Goal: Obtain resource: Obtain resource

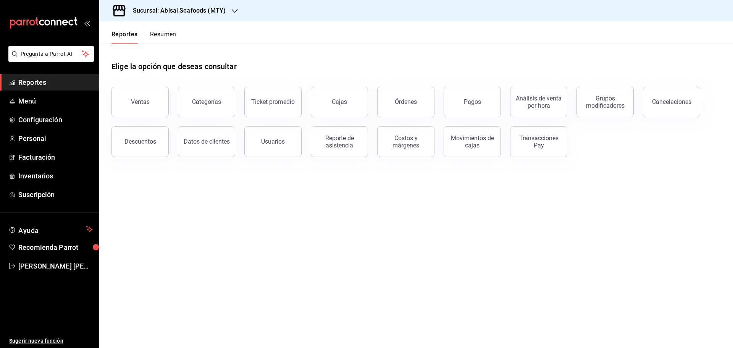
drag, startPoint x: 0, startPoint y: 0, endPoint x: 62, endPoint y: 76, distance: 98.3
click at [48, 85] on span "Reportes" at bounding box center [55, 82] width 74 height 10
click at [198, 12] on h3 "Sucursal: Abisal Seafoods (MTY)" at bounding box center [176, 10] width 99 height 9
click at [144, 69] on div "Deep" at bounding box center [156, 67] width 102 height 8
click at [287, 144] on button "Usuarios" at bounding box center [272, 141] width 57 height 31
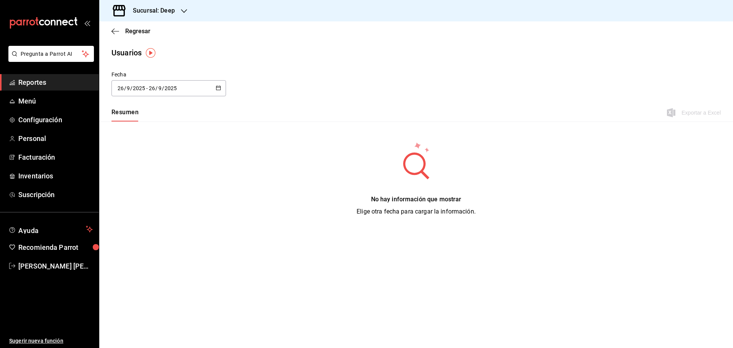
click at [218, 87] on icon "button" at bounding box center [218, 87] width 5 height 5
click at [131, 199] on li "Rango de fechas" at bounding box center [148, 198] width 72 height 17
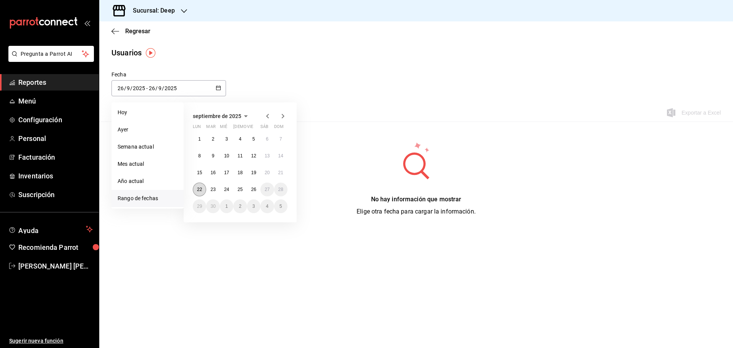
click at [196, 189] on button "22" at bounding box center [199, 190] width 13 height 14
type input "[DATE]"
type input "22"
type input "[DATE]"
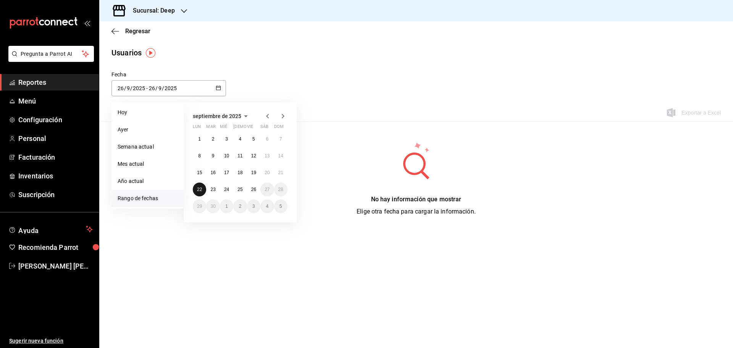
type input "22"
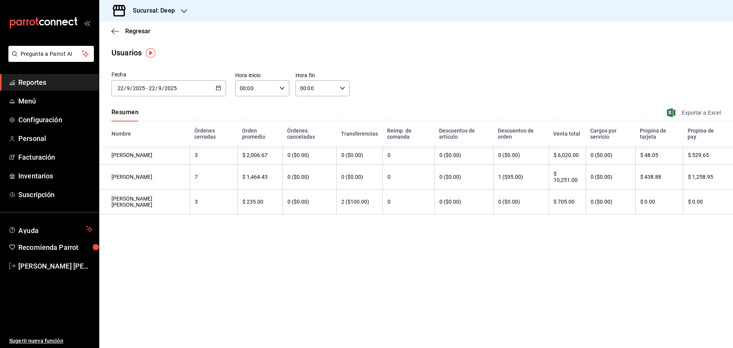
click at [708, 110] on span "Exportar a Excel" at bounding box center [695, 112] width 52 height 9
click at [223, 89] on div "[DATE] [DATE] - [DATE] [DATE]" at bounding box center [169, 88] width 115 height 16
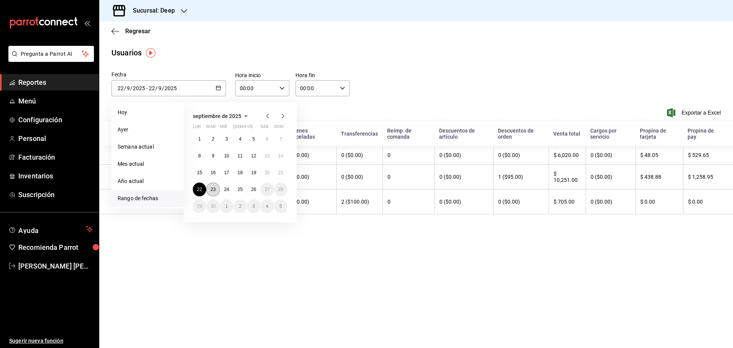
click at [218, 187] on button "23" at bounding box center [212, 190] width 13 height 14
type input "[DATE]"
type input "23"
type input "[DATE]"
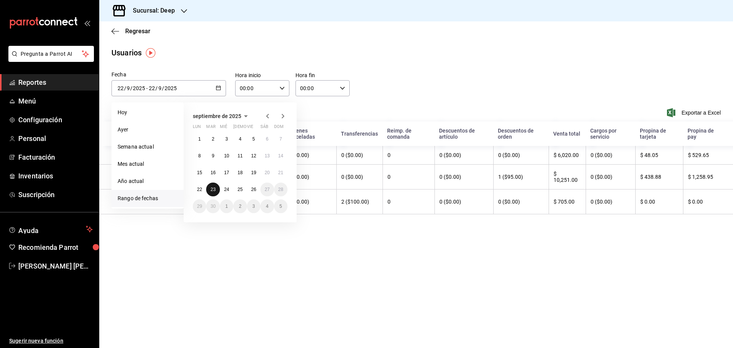
type input "23"
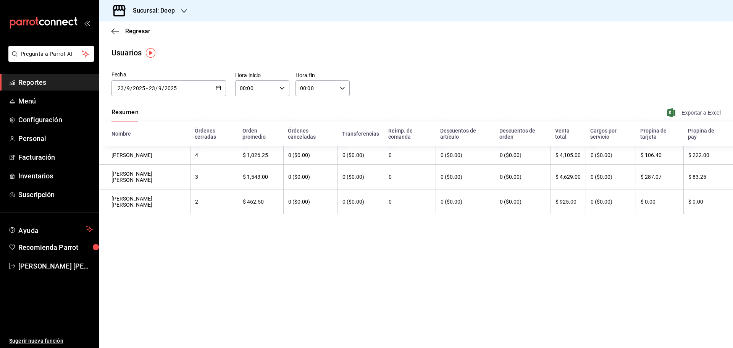
click at [702, 111] on span "Exportar a Excel" at bounding box center [695, 112] width 52 height 9
click at [218, 92] on div "[DATE] [DATE] - [DATE] [DATE]" at bounding box center [169, 88] width 115 height 16
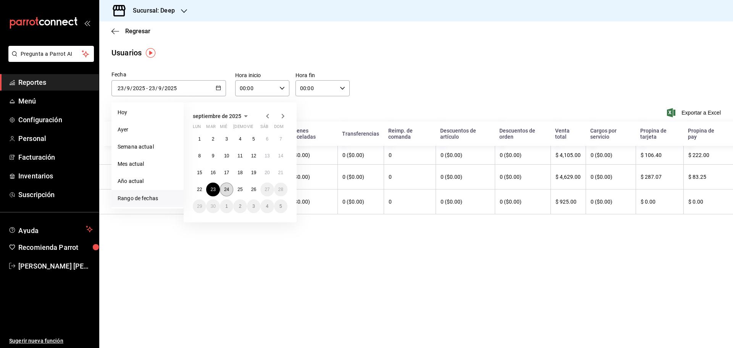
click at [230, 194] on button "24" at bounding box center [226, 190] width 13 height 14
type input "[DATE]"
type input "24"
type input "[DATE]"
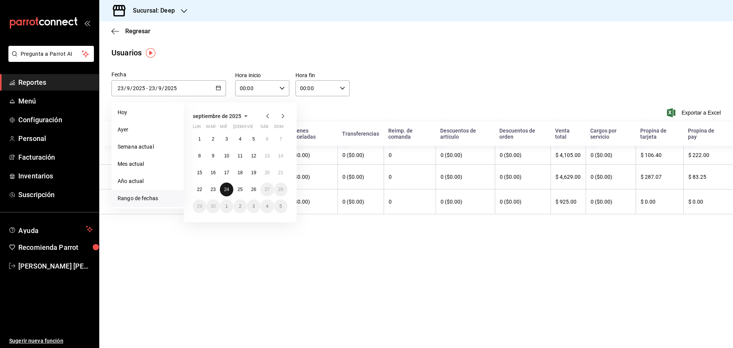
type input "24"
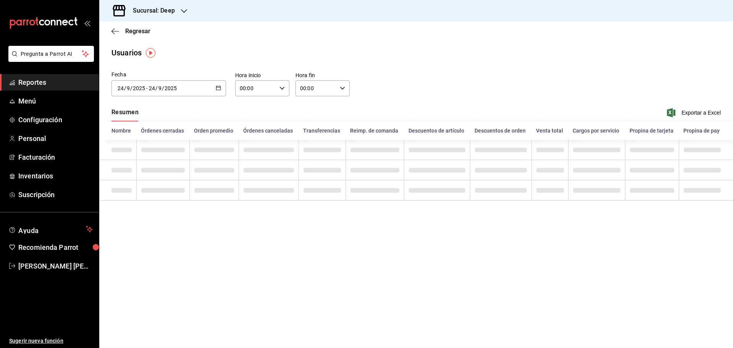
click at [230, 194] on td at bounding box center [213, 190] width 49 height 20
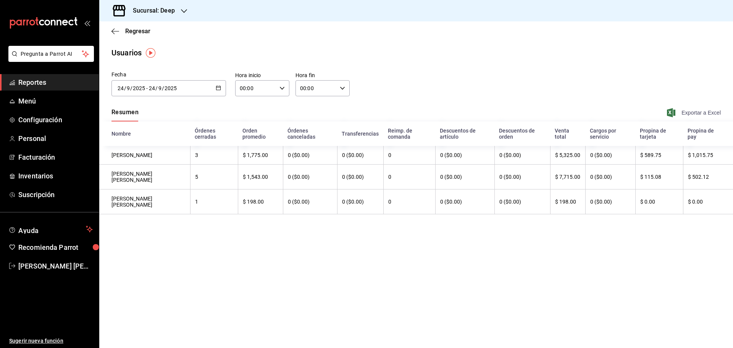
click at [678, 112] on span "Exportar a Excel" at bounding box center [695, 112] width 52 height 9
click at [682, 111] on span "Exportar a Excel" at bounding box center [695, 112] width 52 height 9
click at [224, 87] on div "[DATE] [DATE] - [DATE] [DATE]" at bounding box center [169, 88] width 115 height 16
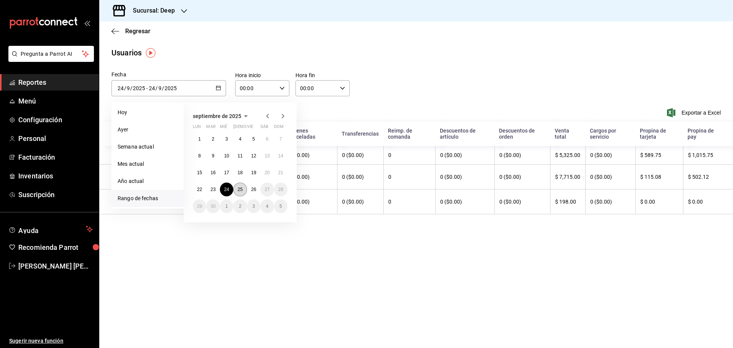
click at [244, 186] on button "25" at bounding box center [239, 190] width 13 height 14
type input "[DATE]"
type input "25"
type input "[DATE]"
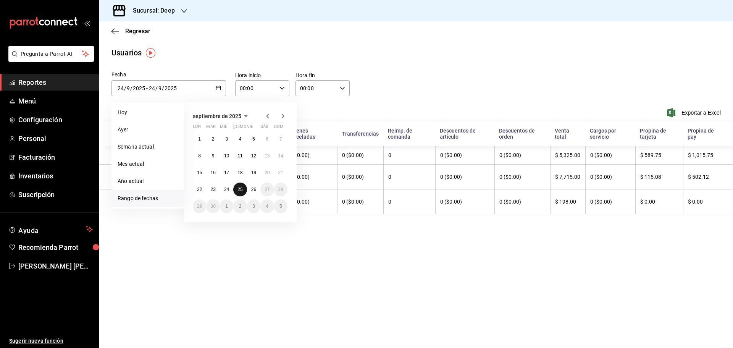
type input "25"
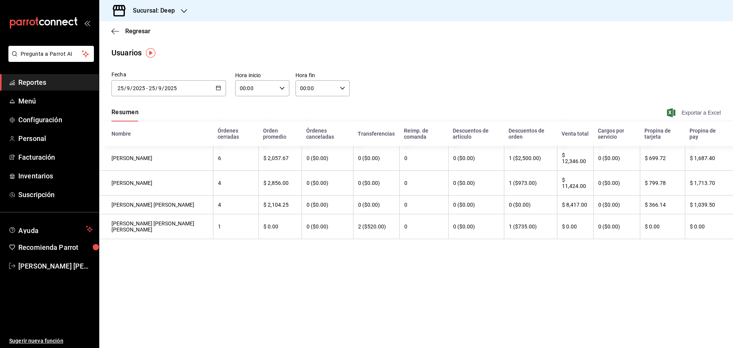
click at [701, 111] on span "Exportar a Excel" at bounding box center [695, 112] width 52 height 9
drag, startPoint x: 44, startPoint y: 80, endPoint x: 63, endPoint y: 75, distance: 19.4
click at [44, 80] on span "Reportes" at bounding box center [55, 82] width 74 height 10
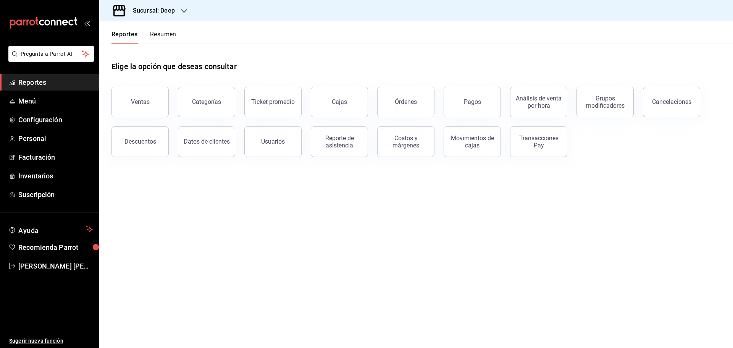
click at [163, 10] on h3 "Sucursal: Deep" at bounding box center [151, 10] width 48 height 9
click at [170, 32] on div "Abisal Seafoods (MTY)" at bounding box center [156, 33] width 102 height 8
click at [78, 81] on span "Reportes" at bounding box center [55, 82] width 74 height 10
click at [68, 82] on span "Reportes" at bounding box center [55, 82] width 74 height 10
click at [214, 12] on h3 "Sucursal: Abisal Seafoods (MTY)" at bounding box center [176, 10] width 99 height 9
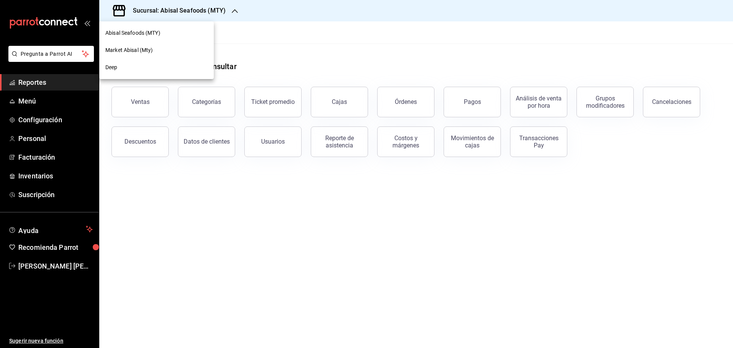
click at [160, 34] on span "Abisal Seafoods (MTY)" at bounding box center [132, 33] width 55 height 8
click at [80, 81] on span "Reportes" at bounding box center [55, 82] width 74 height 10
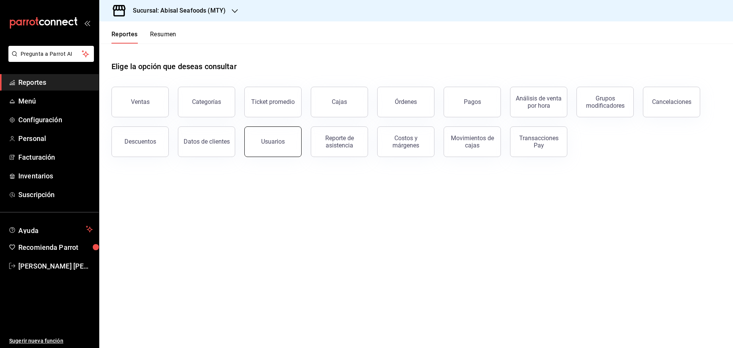
click at [284, 147] on button "Usuarios" at bounding box center [272, 141] width 57 height 31
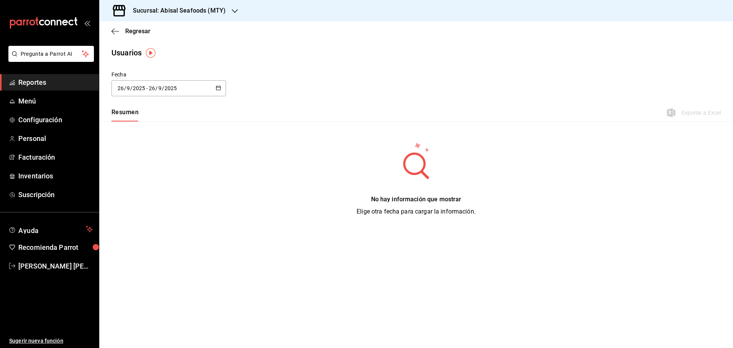
click at [217, 89] on \(Stroke\) "button" at bounding box center [218, 88] width 5 height 4
click at [146, 199] on li "Rango de fechas" at bounding box center [148, 198] width 72 height 17
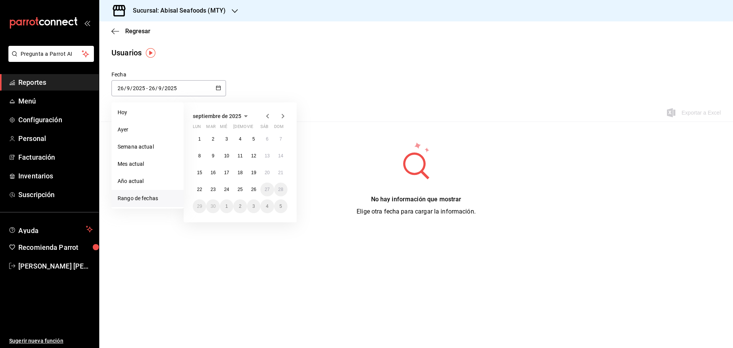
click at [314, 48] on div "Usuarios" at bounding box center [416, 52] width 634 height 11
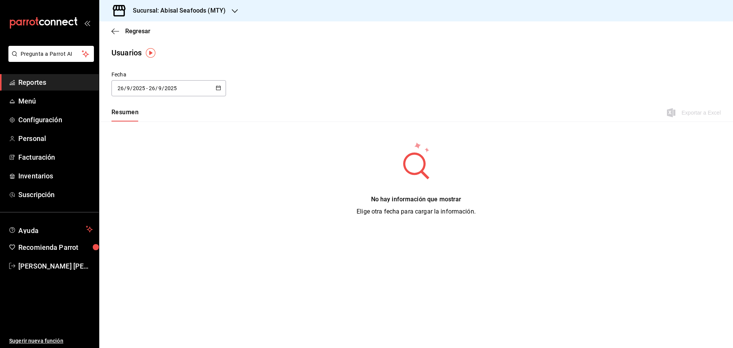
click at [58, 82] on span "Reportes" at bounding box center [55, 82] width 74 height 10
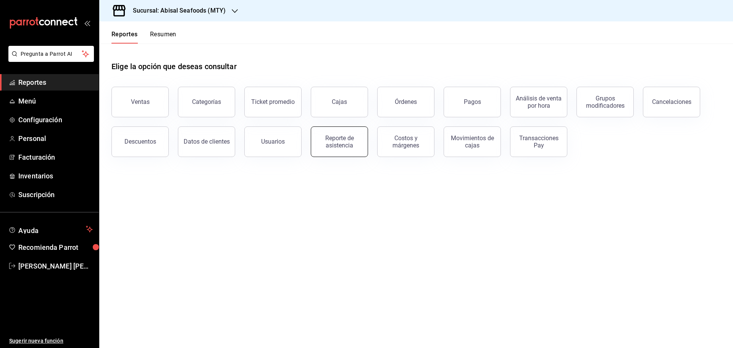
click at [324, 139] on div "Reporte de asistencia" at bounding box center [339, 141] width 47 height 15
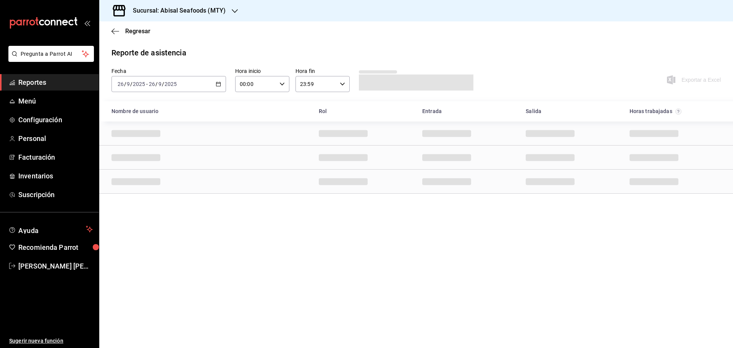
click at [217, 84] on \(Stroke\) "button" at bounding box center [219, 83] width 4 height 0
click at [152, 191] on span "Rango de fechas" at bounding box center [147, 193] width 59 height 8
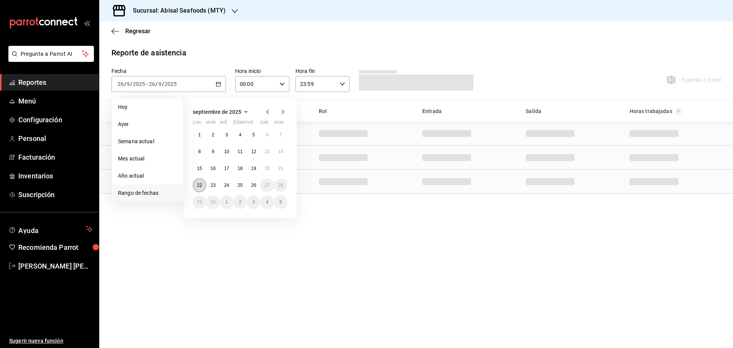
click at [199, 185] on abbr "22" at bounding box center [199, 185] width 5 height 5
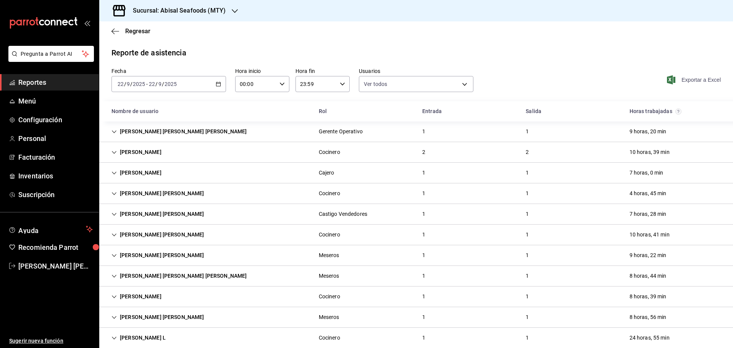
click at [683, 78] on span "Exportar a Excel" at bounding box center [695, 79] width 52 height 9
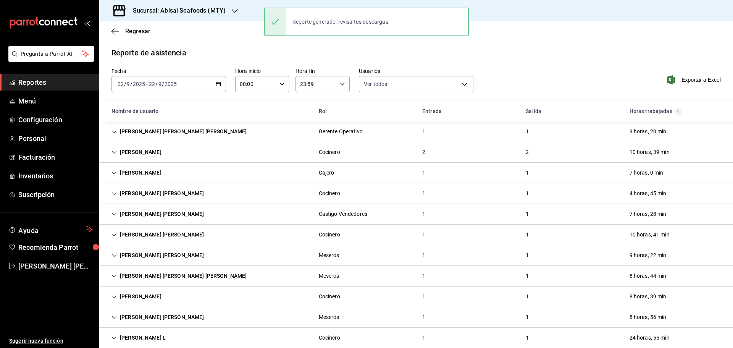
click at [216, 86] on \(Stroke\) "button" at bounding box center [218, 84] width 5 height 4
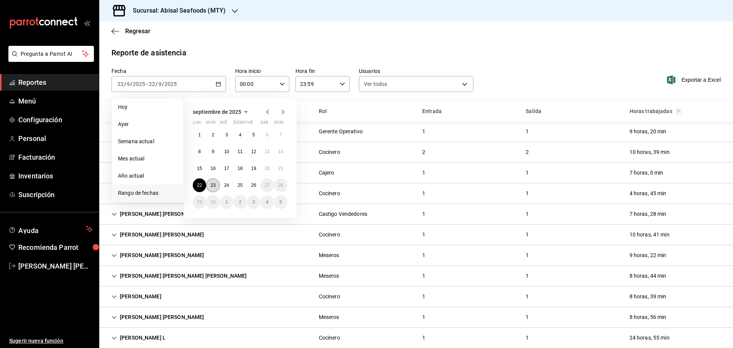
click at [218, 188] on button "23" at bounding box center [212, 185] width 13 height 14
